Goal: Information Seeking & Learning: Learn about a topic

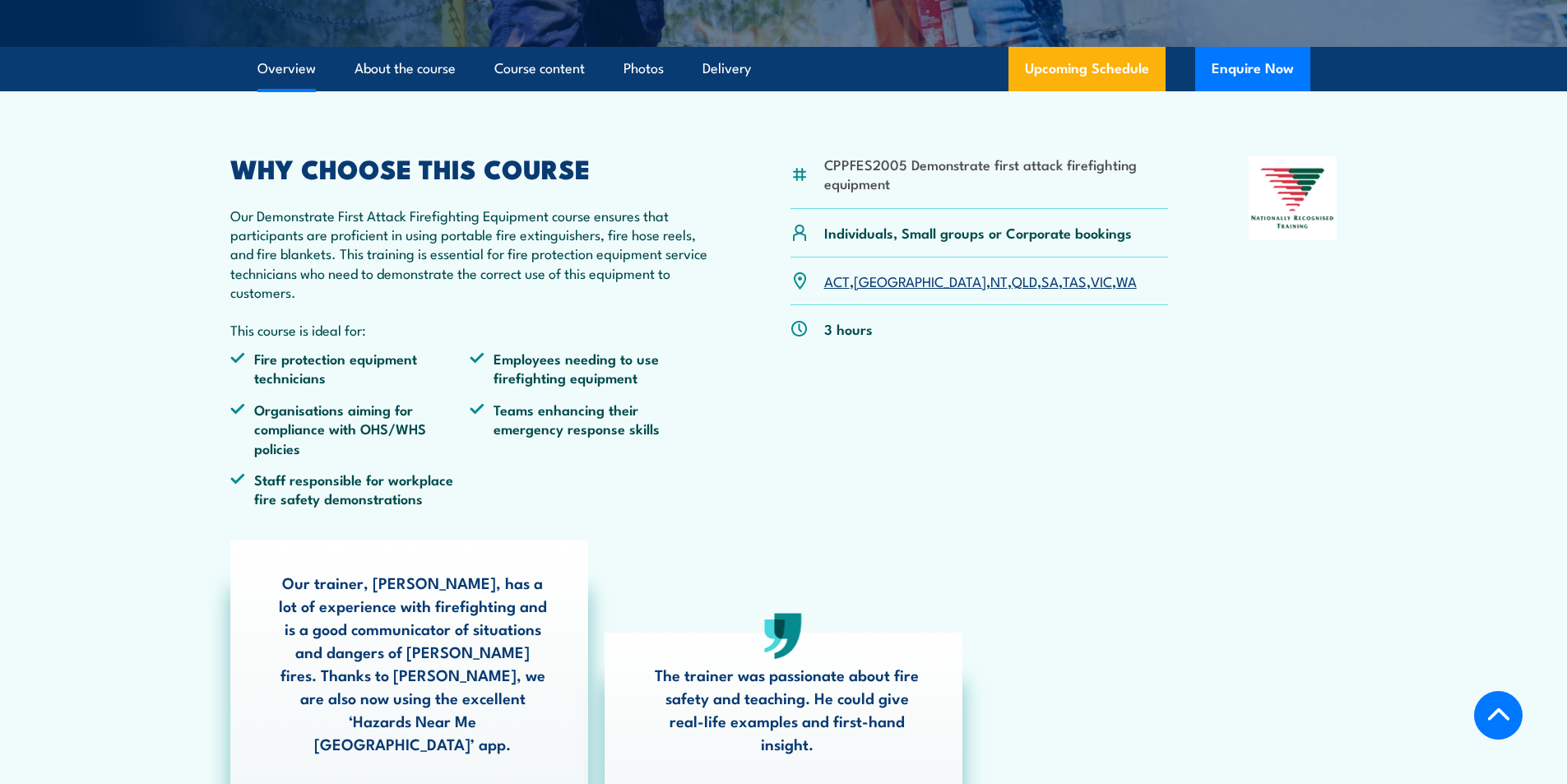
scroll to position [493, 0]
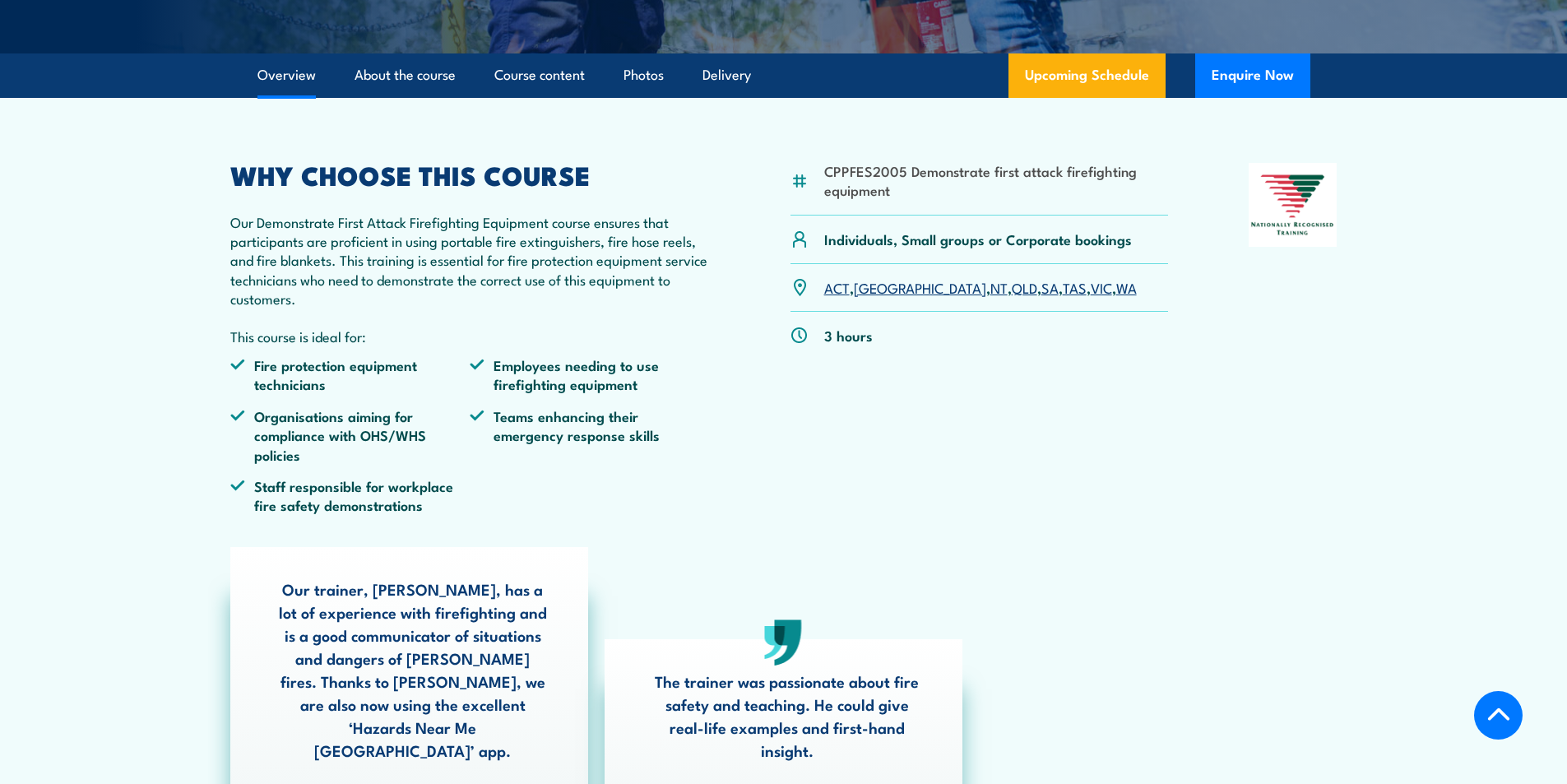
click at [1308, 228] on img at bounding box center [1293, 204] width 89 height 84
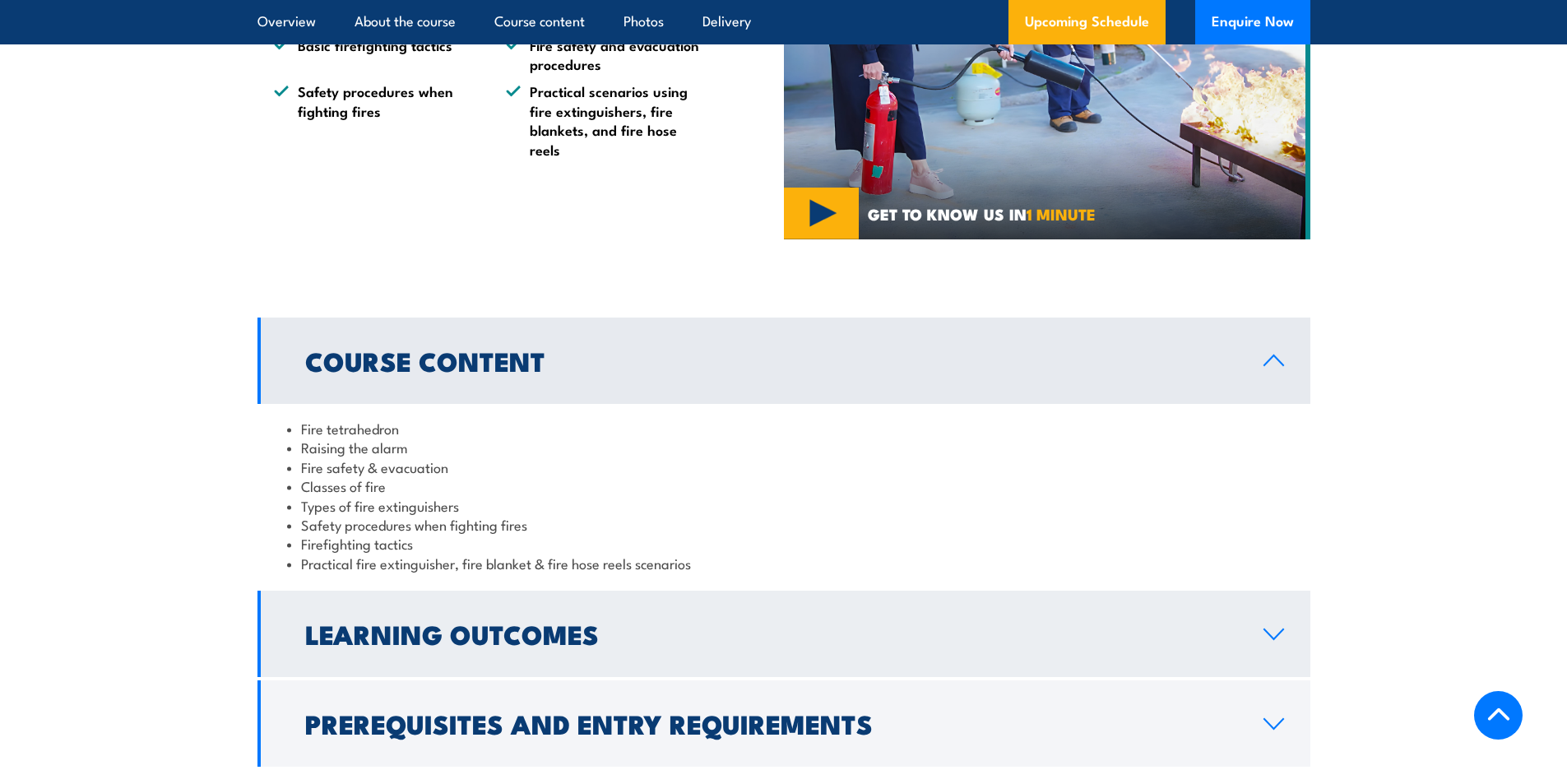
scroll to position [1562, 0]
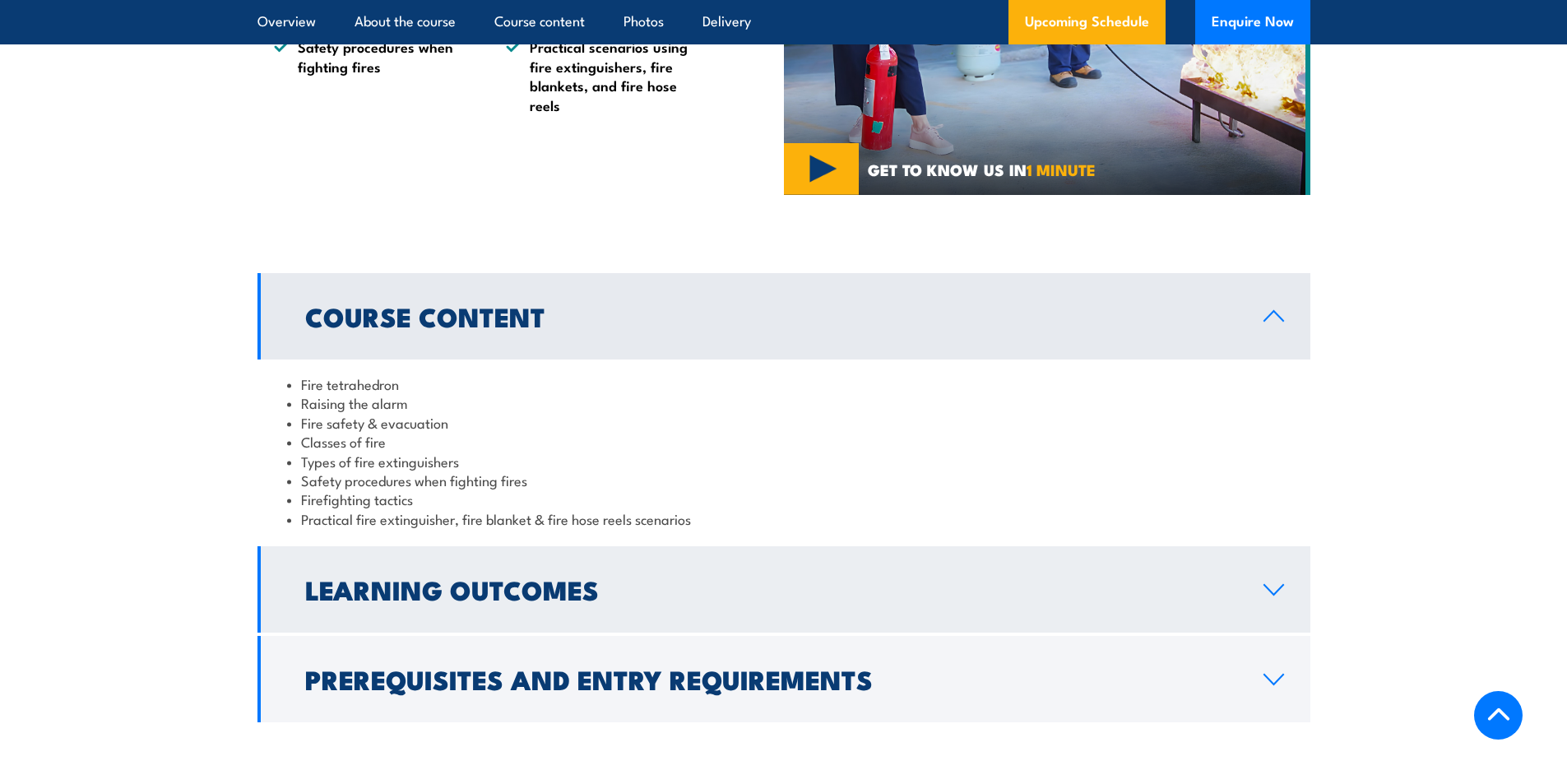
drag, startPoint x: 639, startPoint y: 592, endPoint x: 652, endPoint y: 549, distance: 44.9
click at [638, 592] on h2 "Learning Outcomes" at bounding box center [772, 588] width 932 height 23
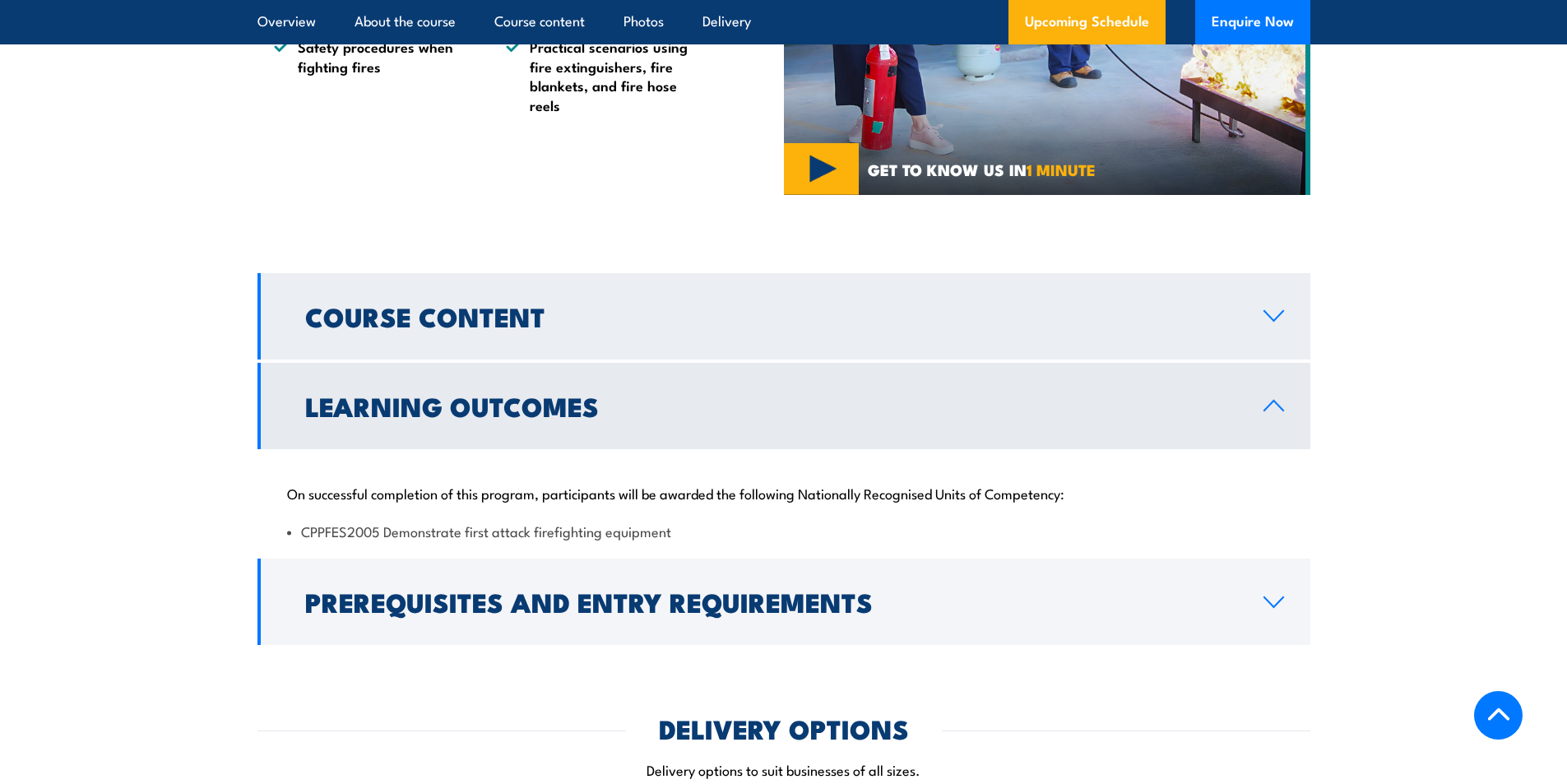
click at [671, 339] on link "Course Content" at bounding box center [784, 316] width 1053 height 86
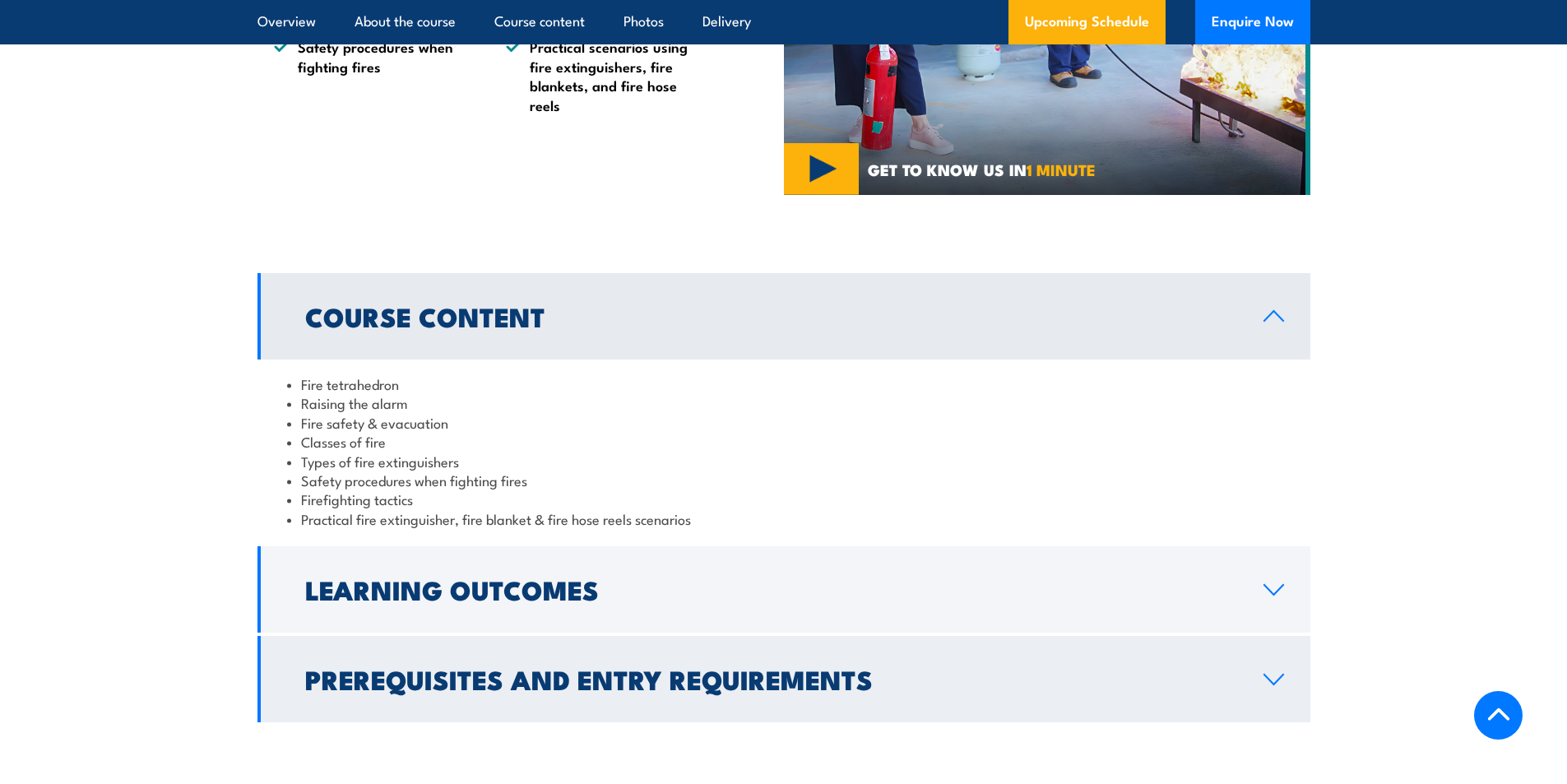
click at [607, 685] on h2 "Prerequisites and Entry Requirements" at bounding box center [772, 677] width 932 height 23
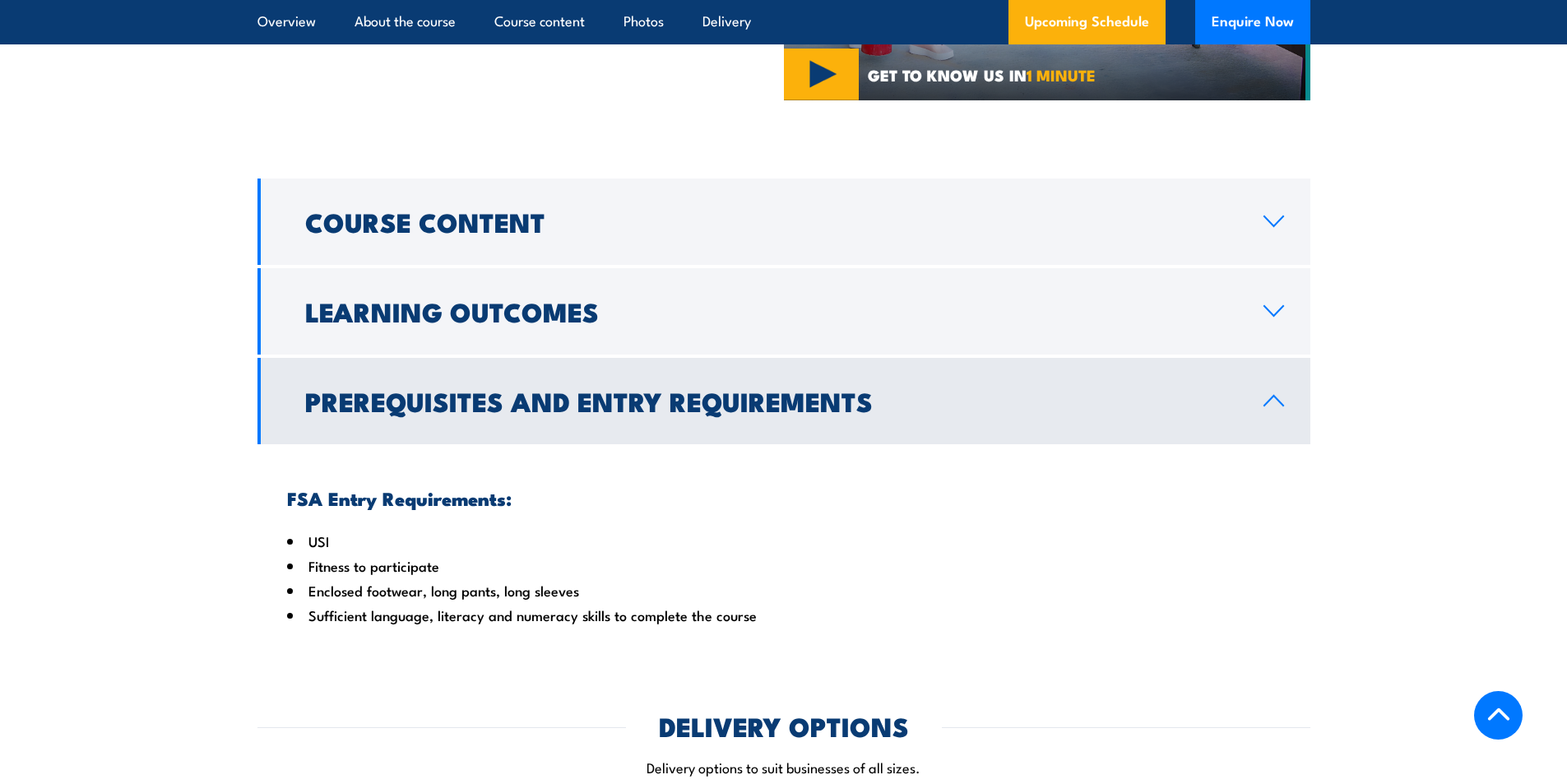
scroll to position [1809, 0]
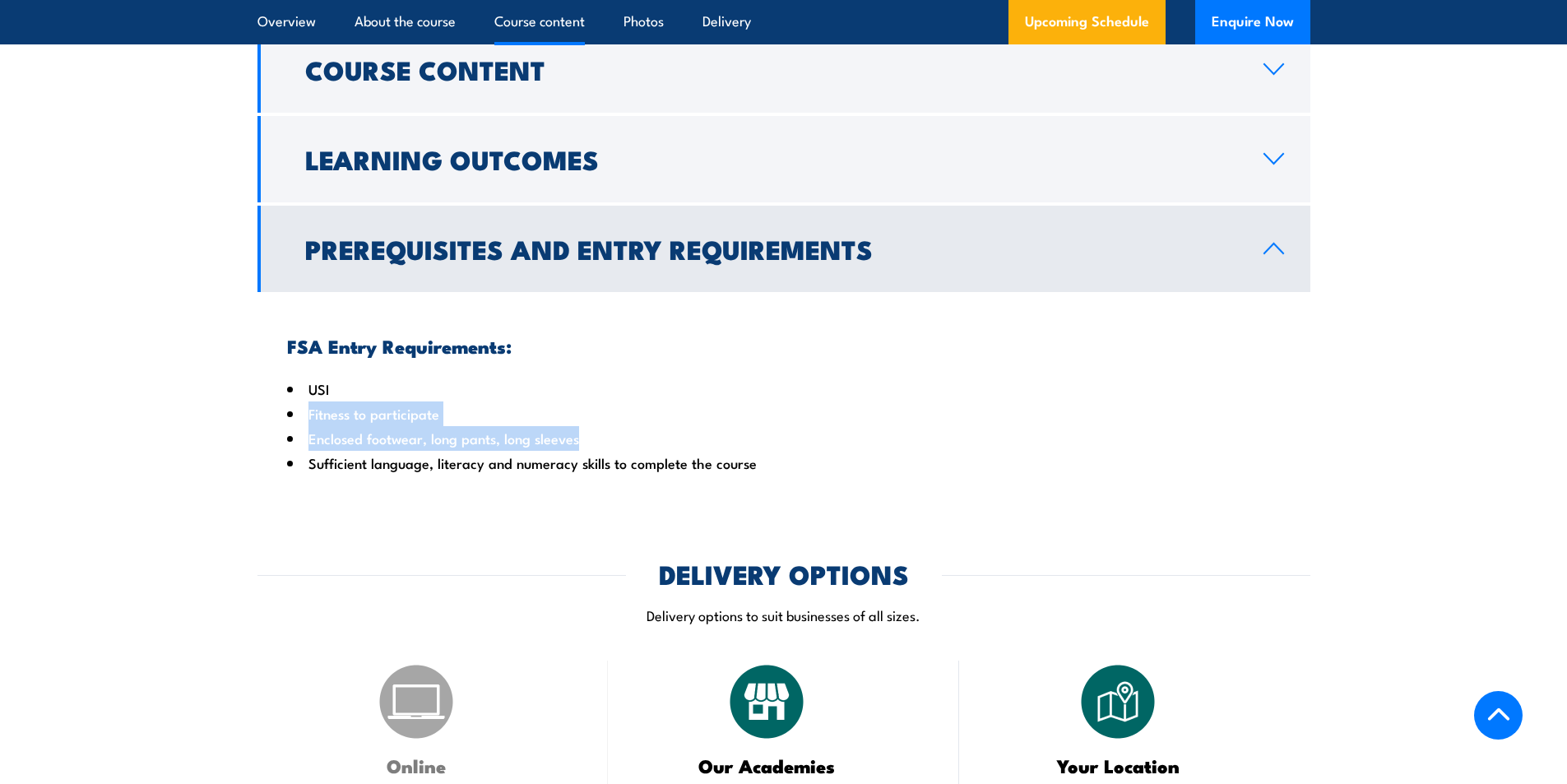
drag, startPoint x: 429, startPoint y: 384, endPoint x: 720, endPoint y: 432, distance: 294.9
click at [712, 432] on div "FSA Entry Requirements: USI Fitness to participate Enclosed footwear, long pant…" at bounding box center [784, 391] width 1053 height 198
click at [720, 432] on li "Enclosed footwear, long pants, long sleeves" at bounding box center [784, 438] width 993 height 25
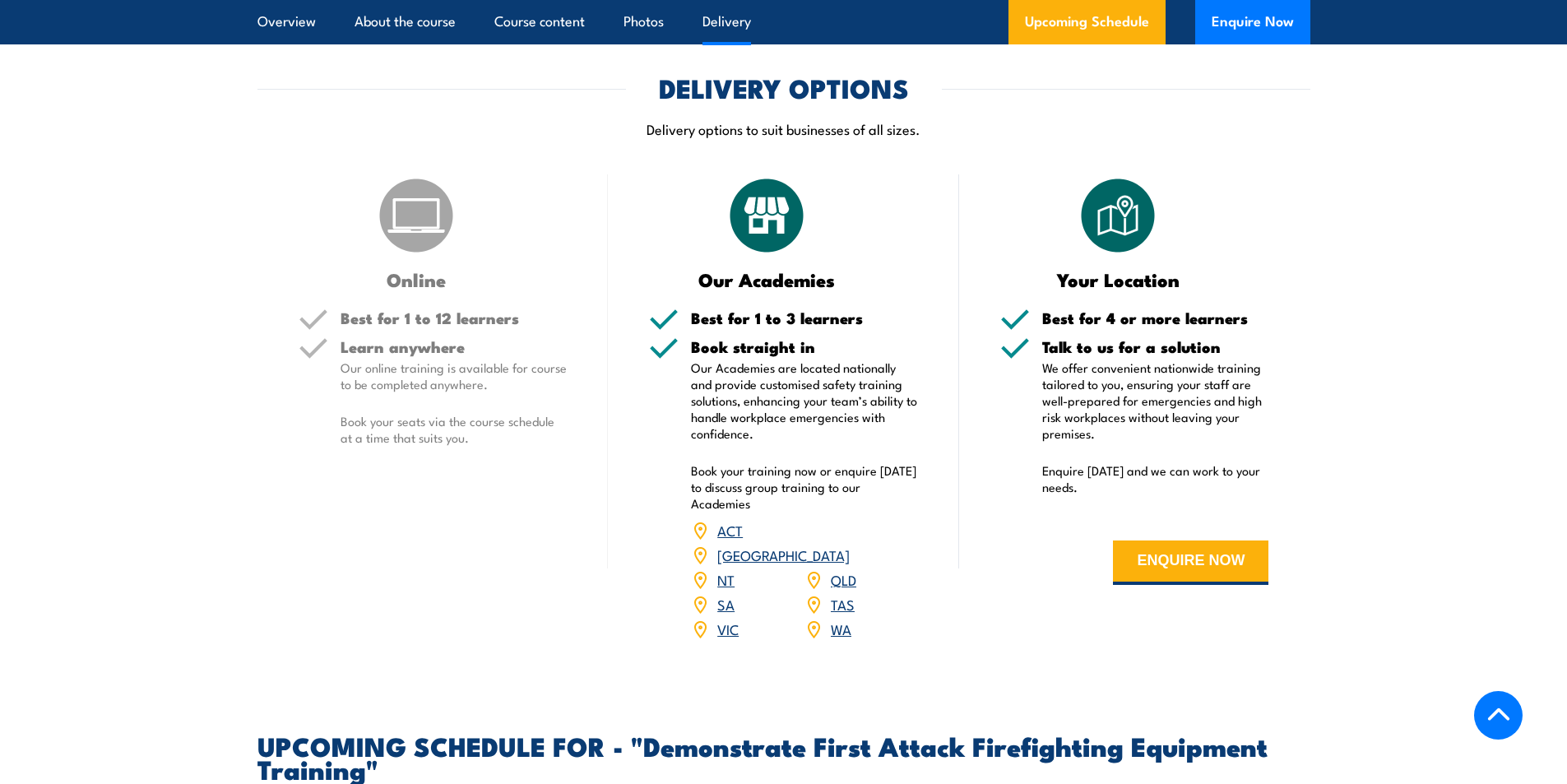
scroll to position [2302, 0]
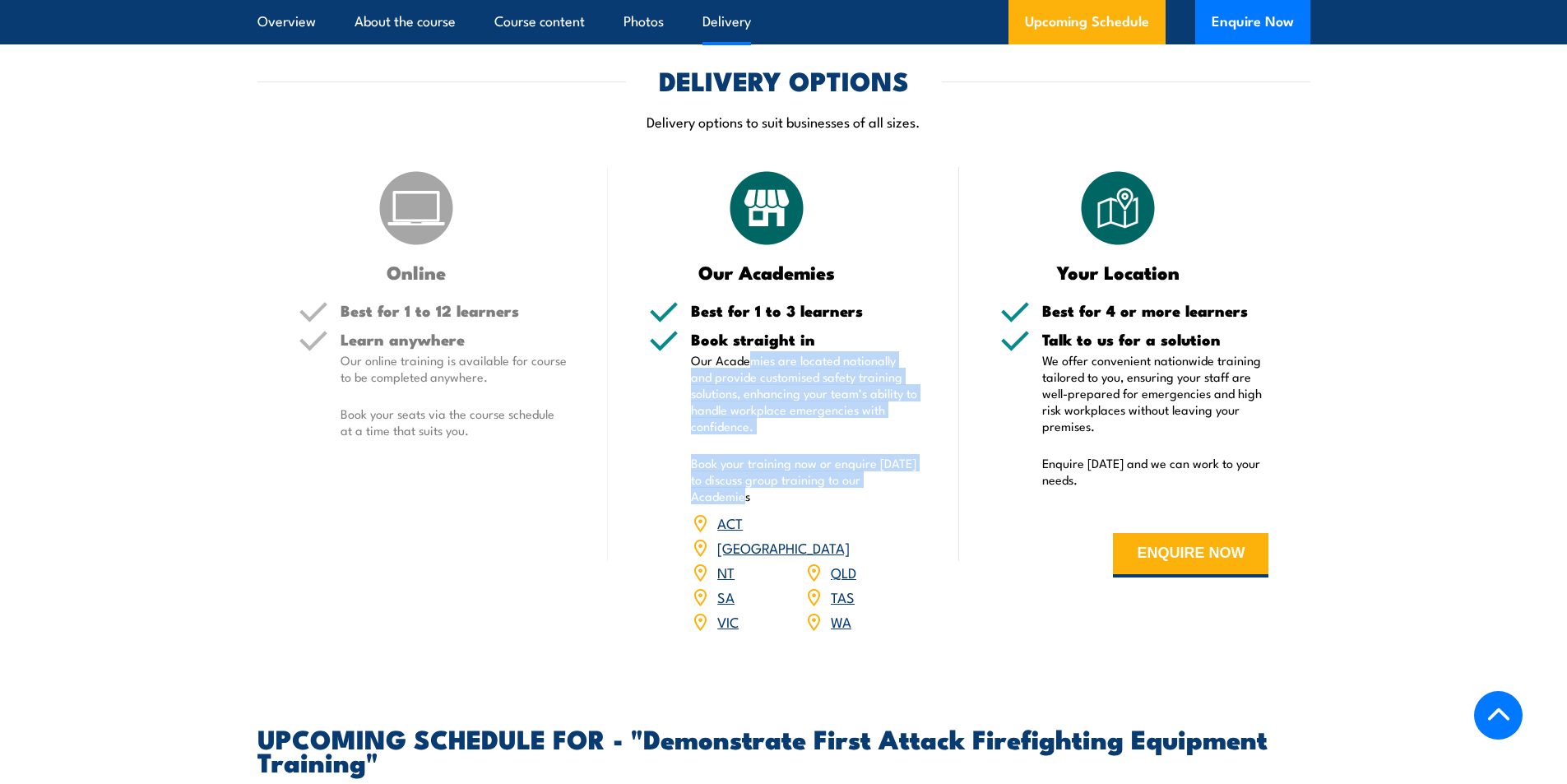
drag, startPoint x: 758, startPoint y: 353, endPoint x: 714, endPoint y: 475, distance: 129.7
click at [723, 483] on div "Book straight in Our Academies are located nationally and provide customised sa…" at bounding box center [805, 493] width 227 height 323
click at [717, 471] on p "Book your training now or enquire [DATE] to discuss group training to our Acade…" at bounding box center [805, 480] width 227 height 49
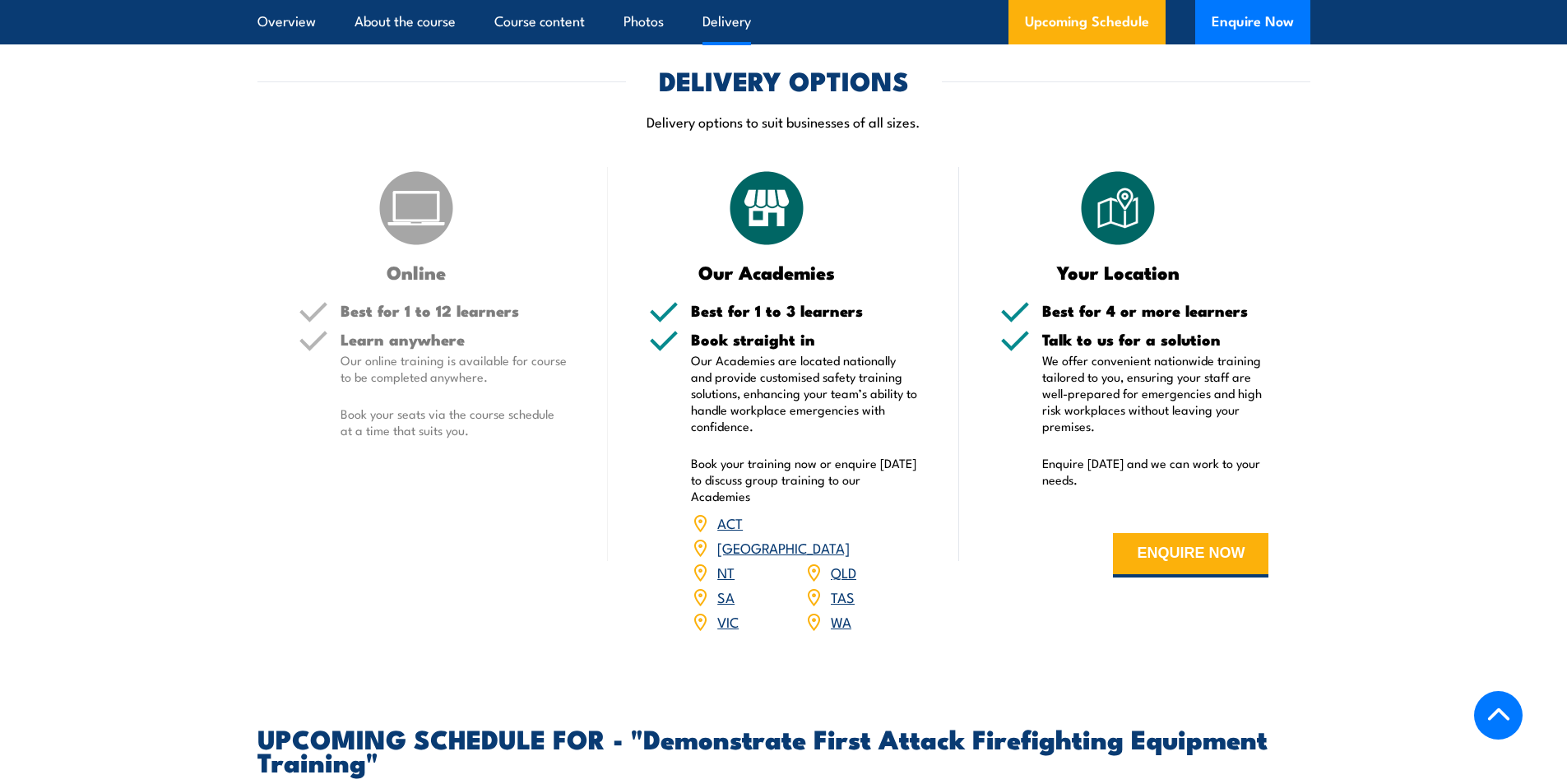
click at [435, 396] on div "Learn anywhere Our online training is available for course to be completed anyw…" at bounding box center [454, 398] width 227 height 134
click at [421, 262] on h3 "Online" at bounding box center [416, 271] width 236 height 19
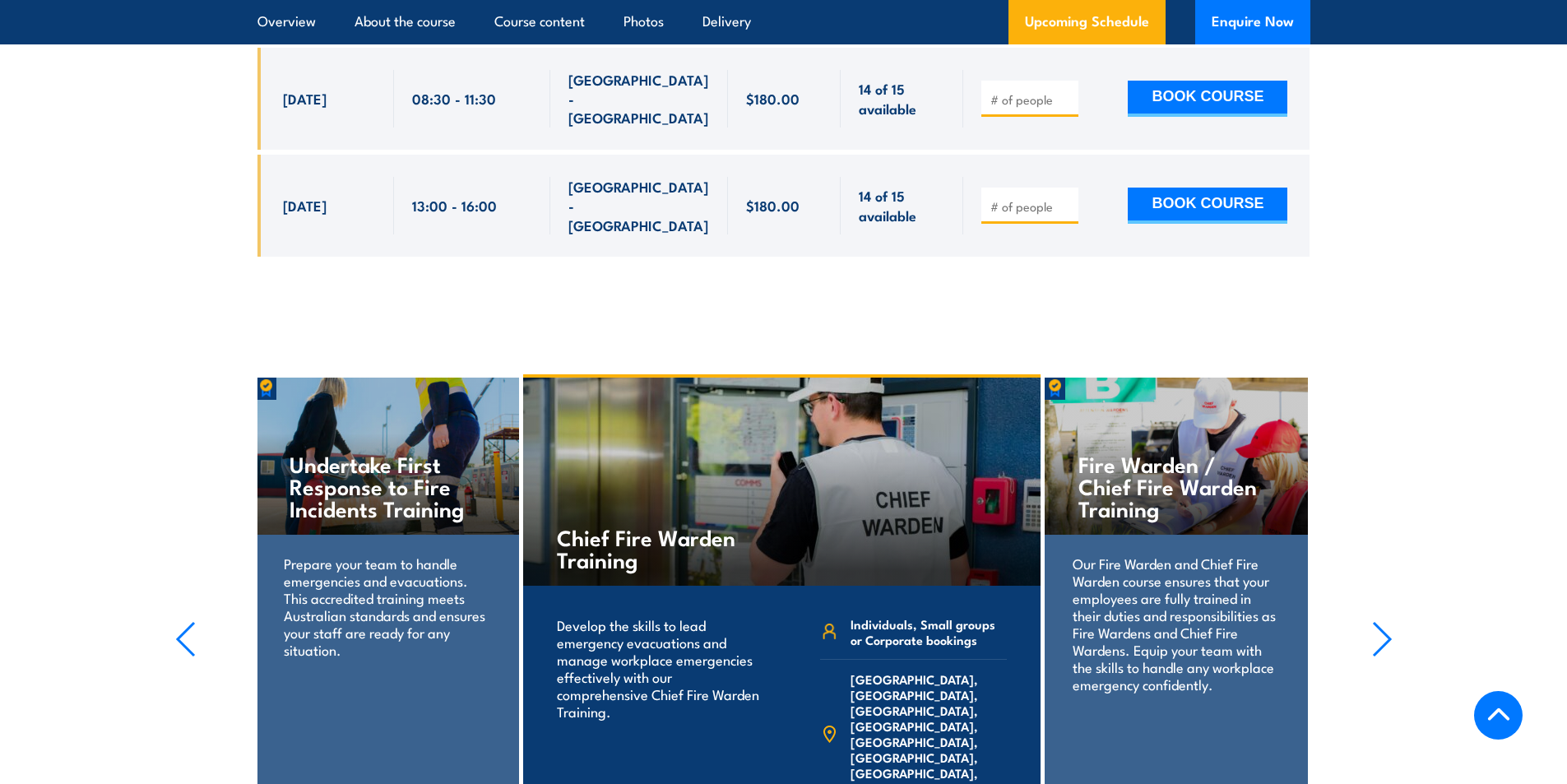
scroll to position [3453, 0]
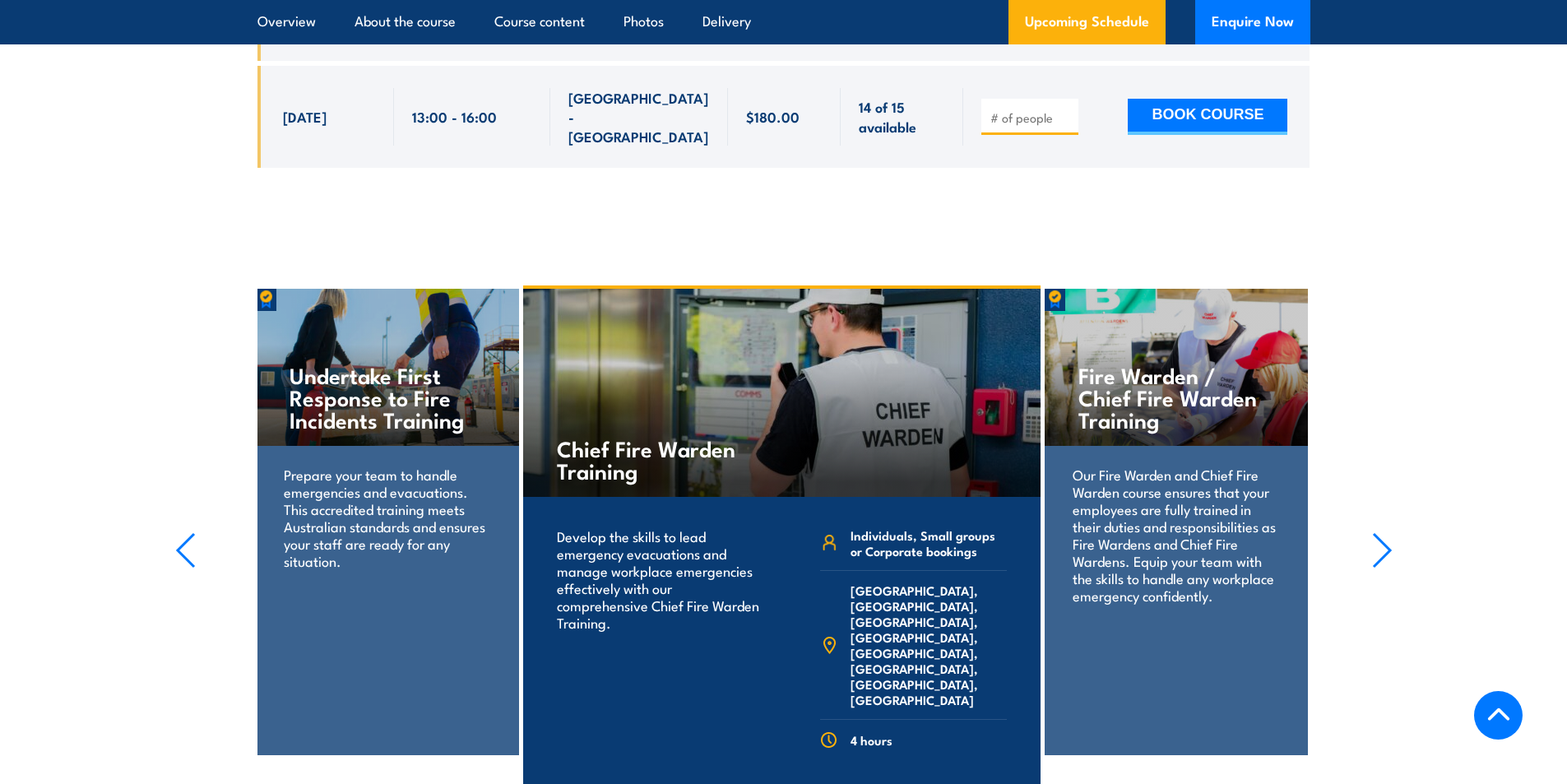
click at [1379, 532] on icon "button" at bounding box center [1383, 550] width 20 height 36
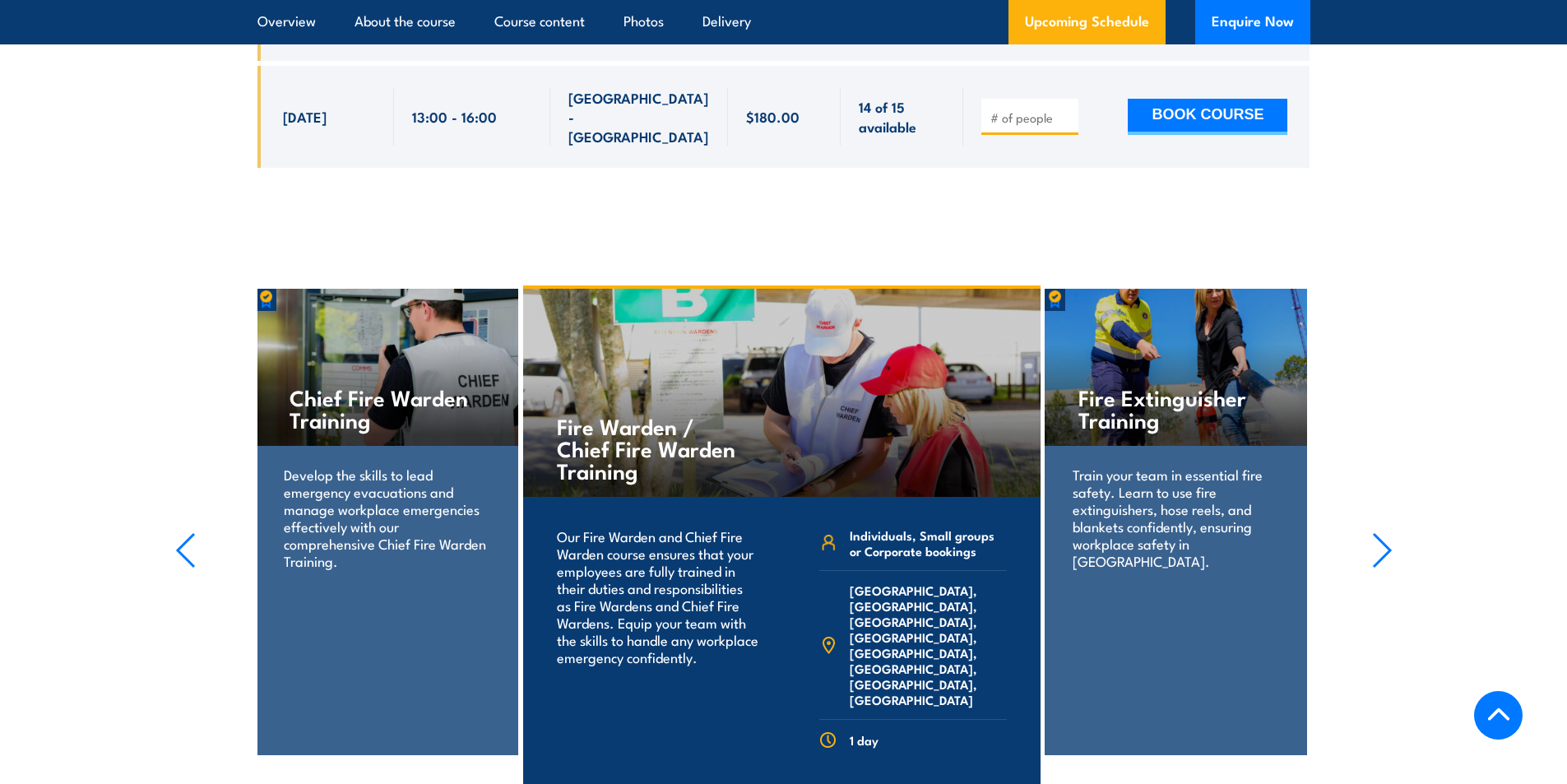
click at [1382, 532] on icon "button" at bounding box center [1383, 550] width 20 height 36
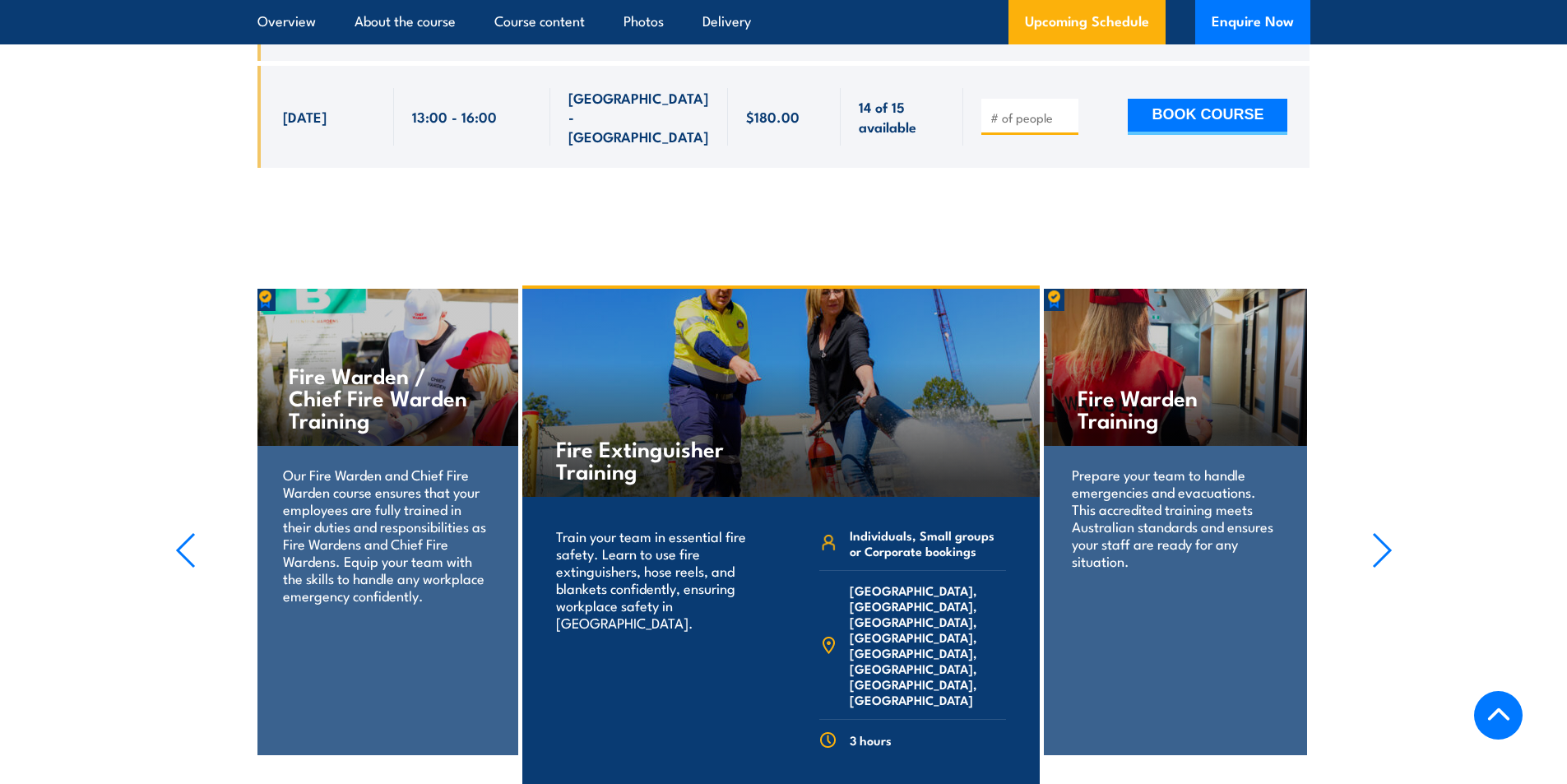
click at [1382, 534] on icon "button" at bounding box center [1382, 550] width 16 height 33
